Goal: Task Accomplishment & Management: Manage account settings

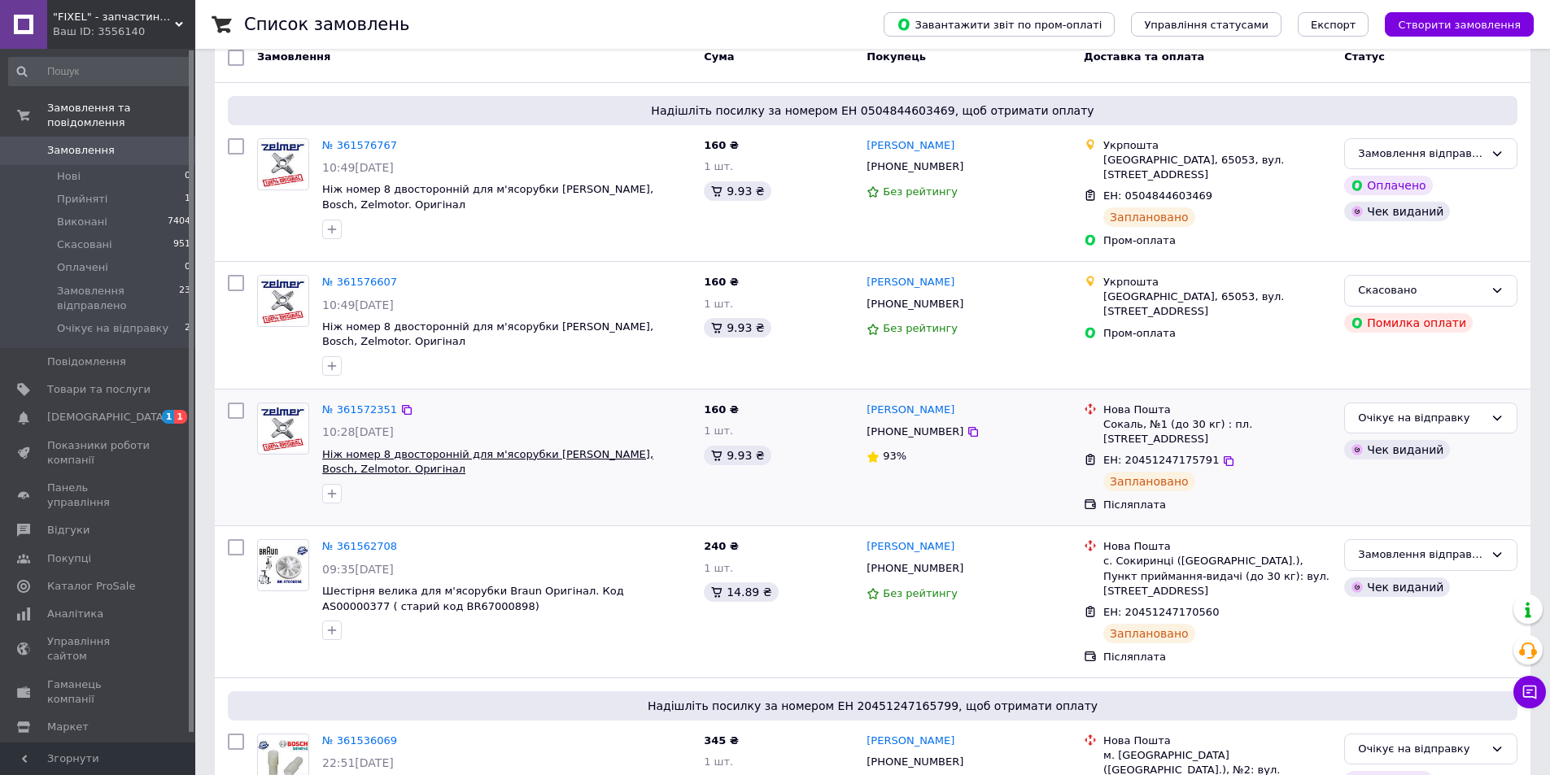
scroll to position [163, 0]
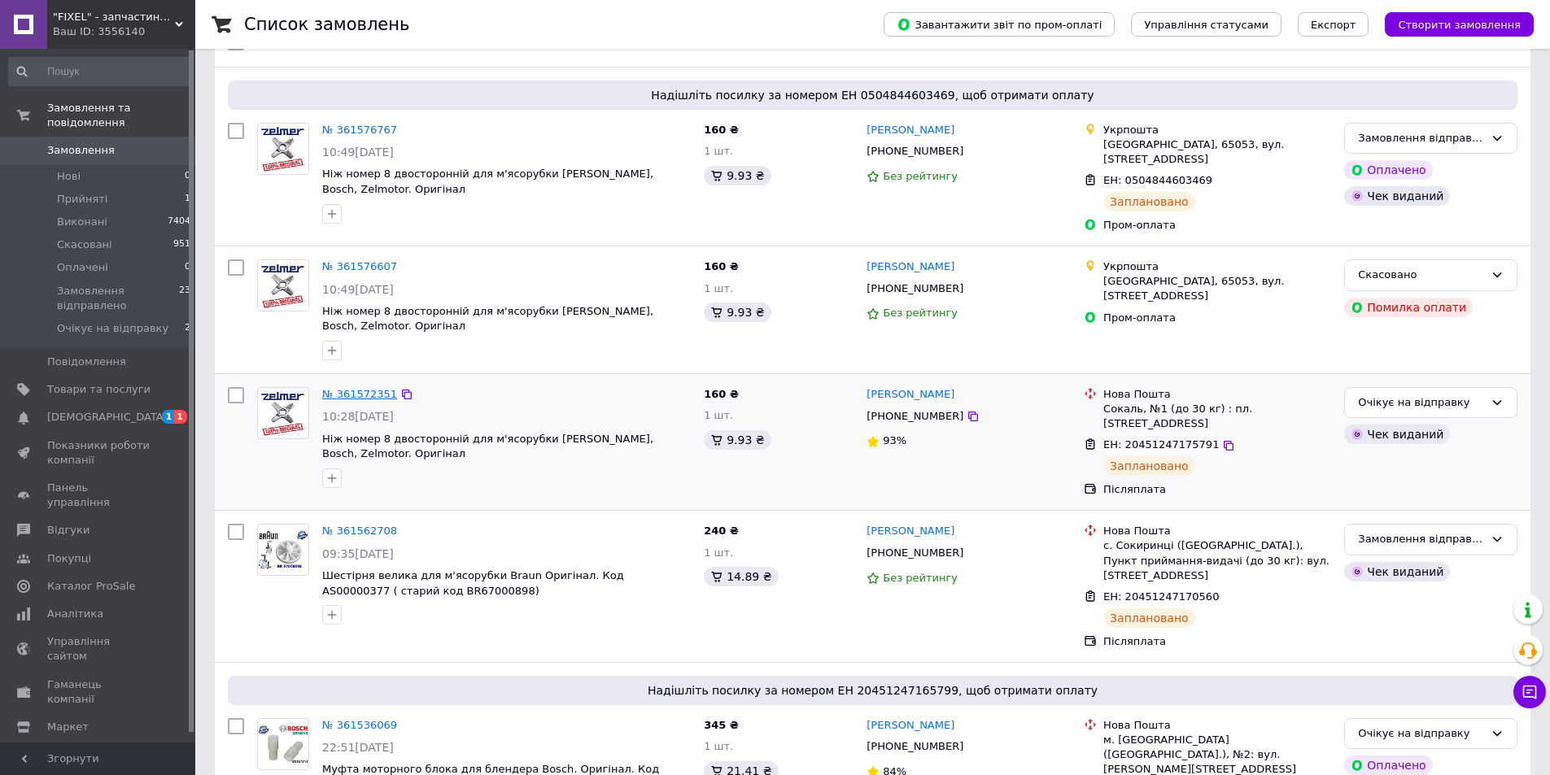
click at [348, 388] on link "№ 361572351" at bounding box center [359, 394] width 75 height 12
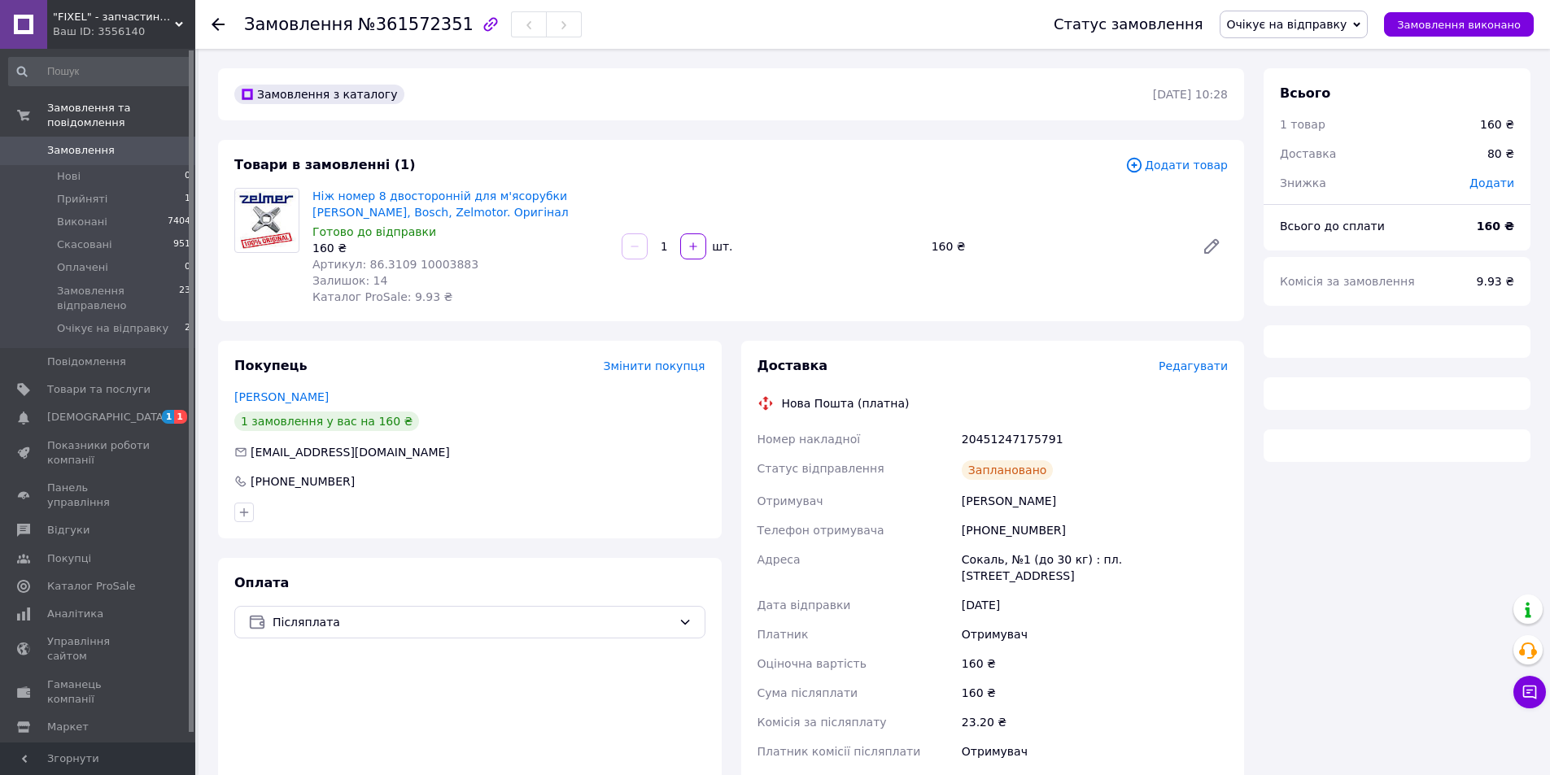
click at [1336, 21] on span "Очікує на відправку" at bounding box center [1287, 24] width 120 height 13
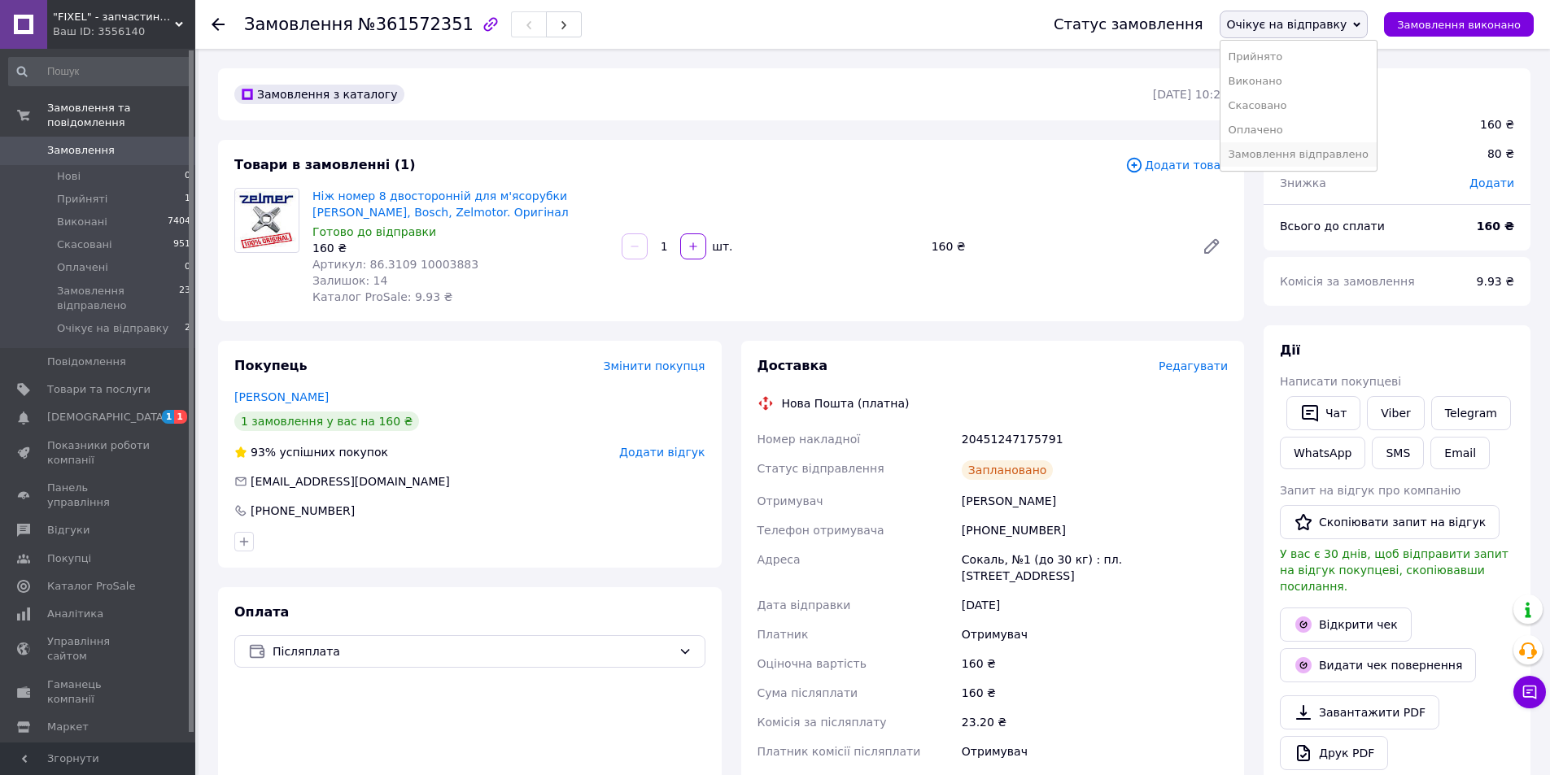
click at [1310, 162] on li "Замовлення відправлено" at bounding box center [1298, 154] width 156 height 24
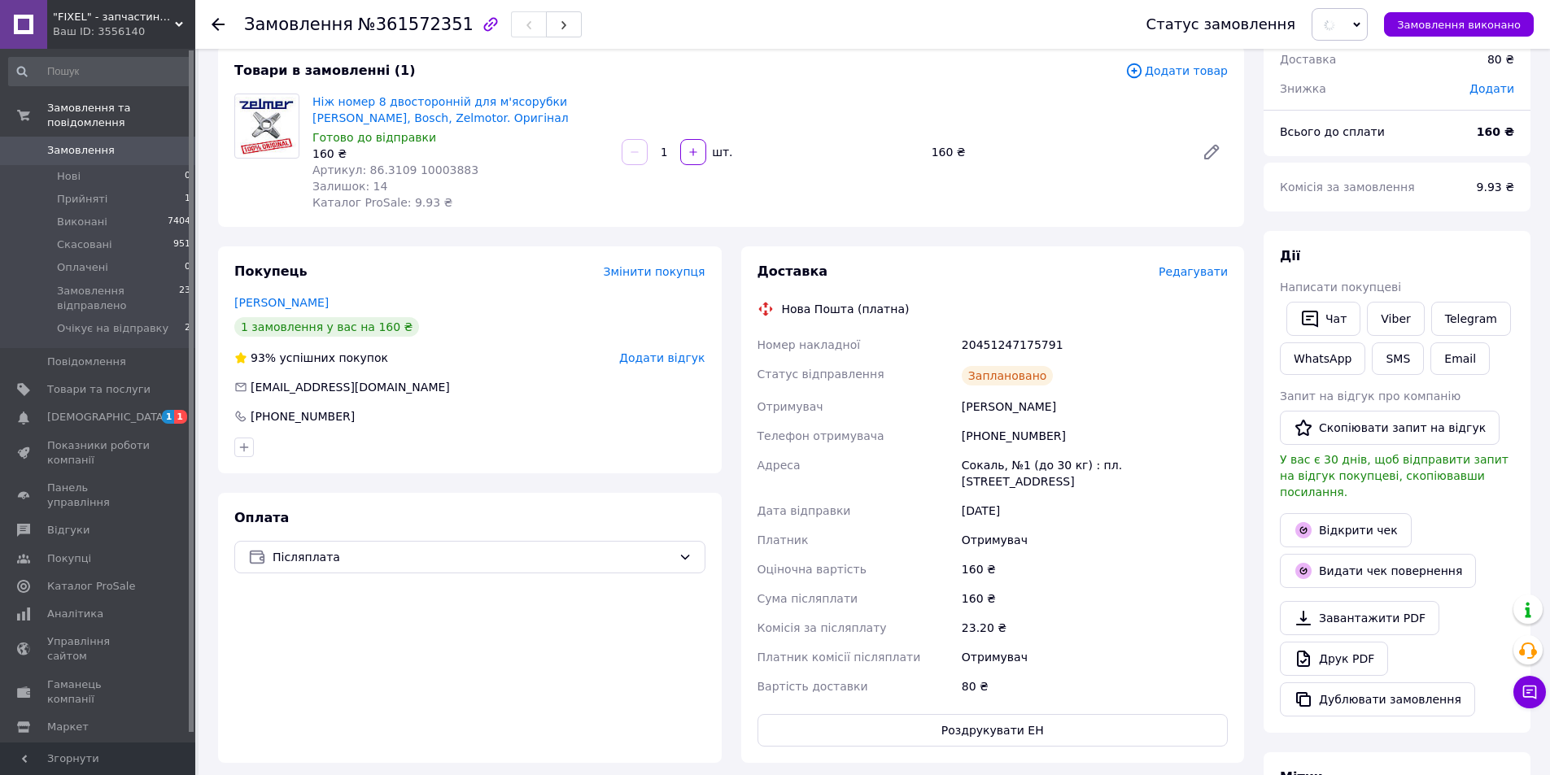
scroll to position [244, 0]
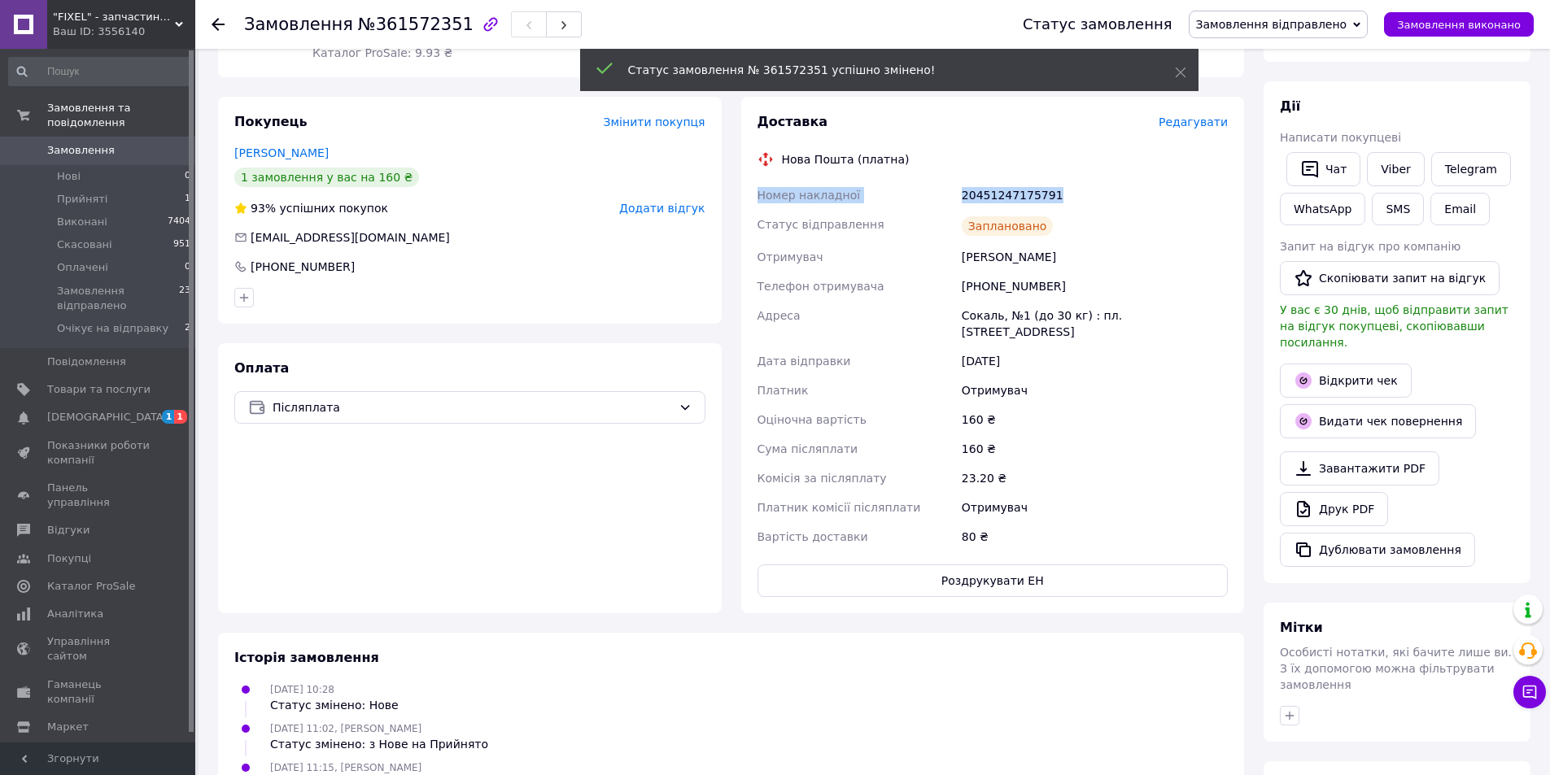
drag, startPoint x: 1058, startPoint y: 194, endPoint x: 749, endPoint y: 194, distance: 308.4
click at [749, 194] on div "Доставка Редагувати Нова Пошта (платна) Номер накладної 20451247175791 Статус в…" at bounding box center [993, 355] width 504 height 517
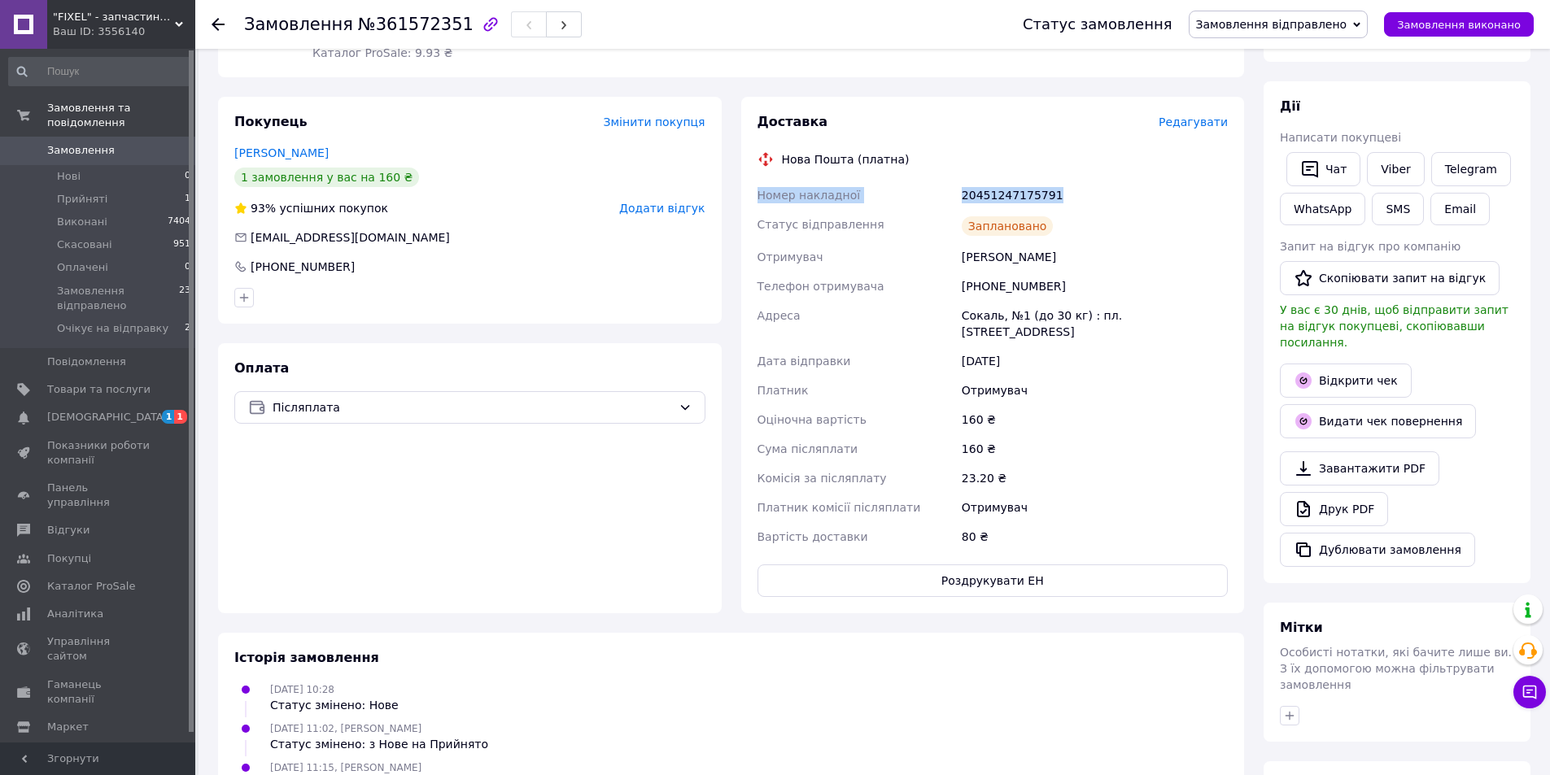
copy div "Номер накладної 20451247175791"
click at [1391, 163] on link "Viber" at bounding box center [1395, 169] width 57 height 34
